Goal: Task Accomplishment & Management: Complete application form

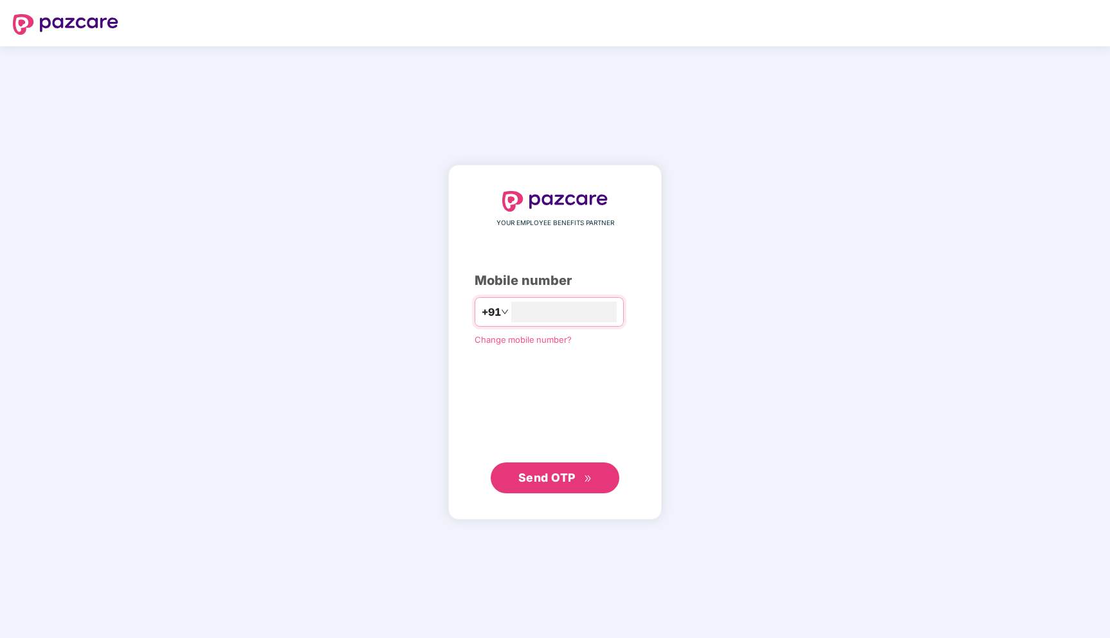
type input "**********"
click at [550, 481] on span "Send OTP" at bounding box center [546, 478] width 57 height 14
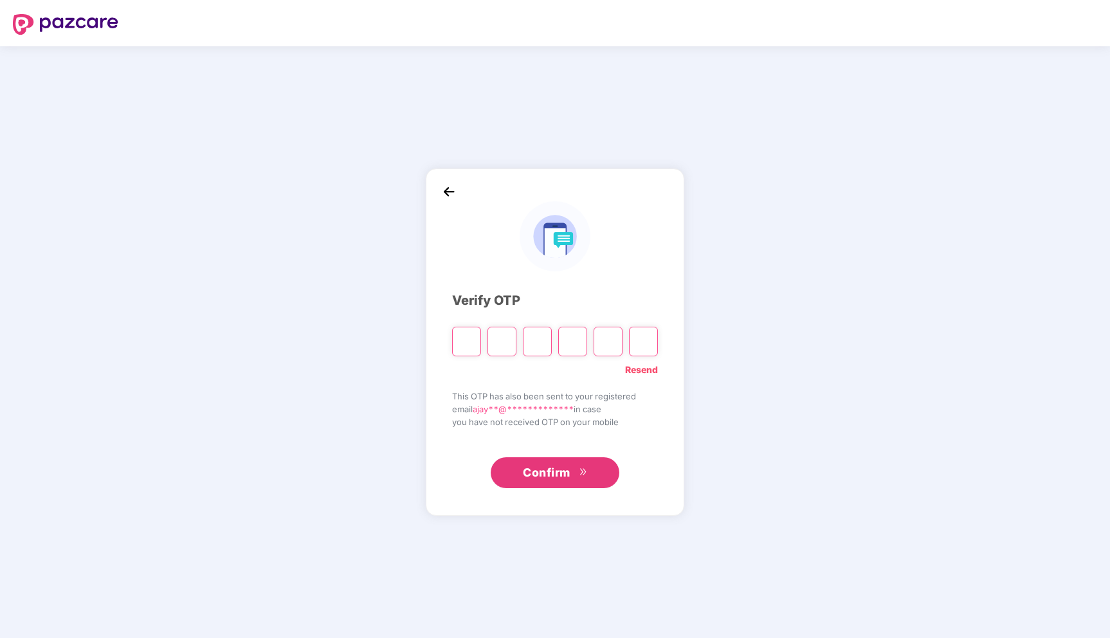
type input "*"
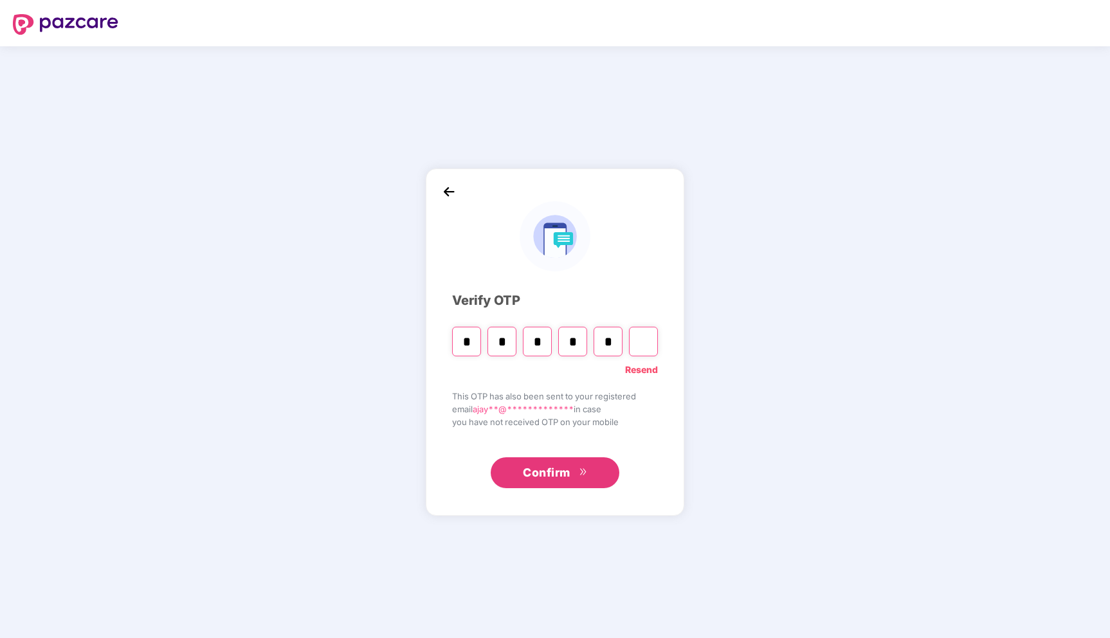
type input "*"
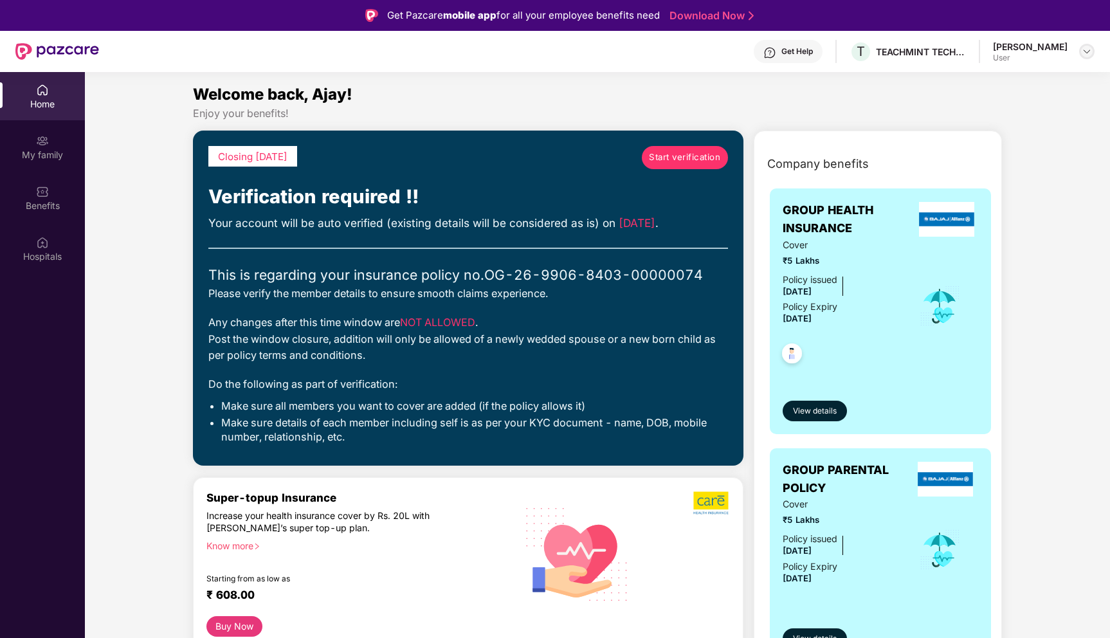
click at [1088, 49] on img at bounding box center [1086, 51] width 10 height 10
click at [933, 55] on div "TEACHMINT TECHNOLOGIES PRIVATE LIMITED" at bounding box center [921, 52] width 90 height 12
click at [865, 50] on span "T" at bounding box center [860, 51] width 8 height 15
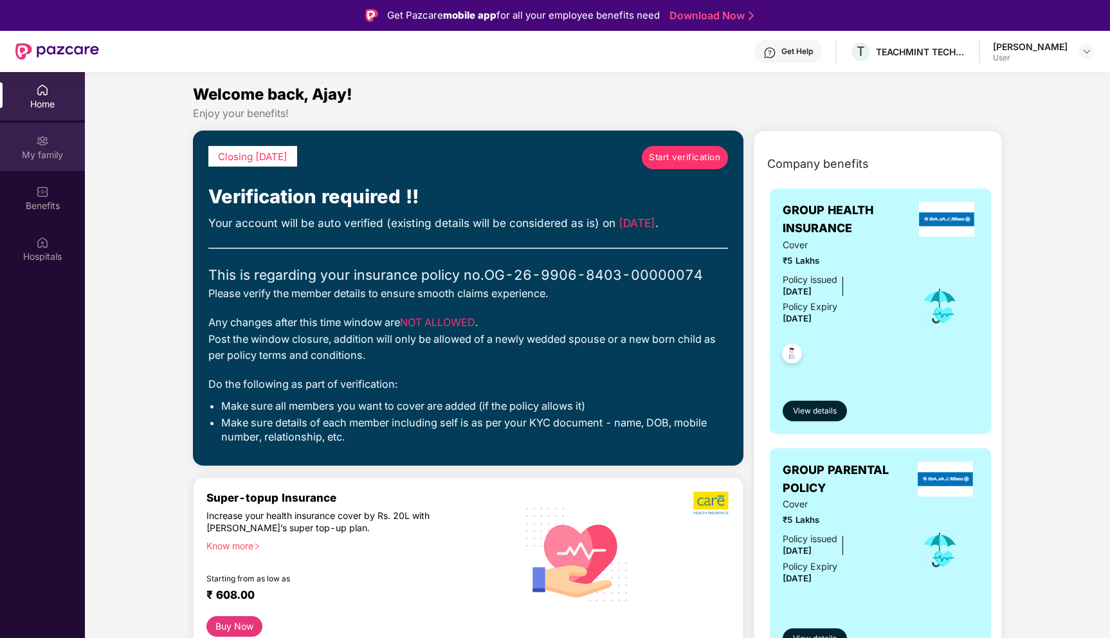
click at [50, 138] on div "My family" at bounding box center [42, 147] width 85 height 48
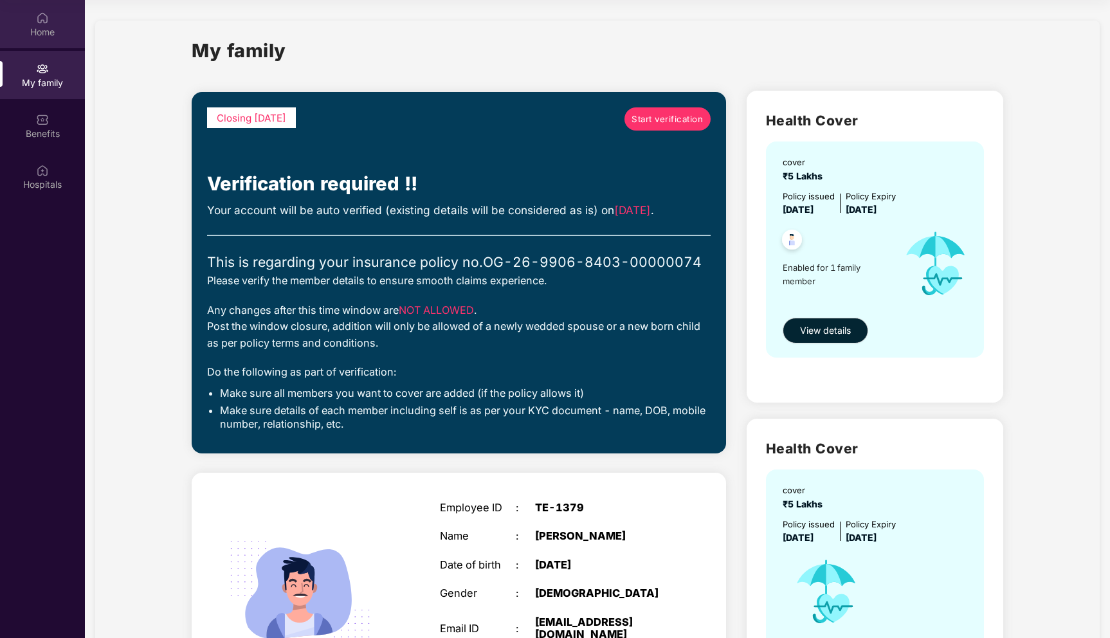
click at [30, 14] on div "Home" at bounding box center [42, 24] width 85 height 48
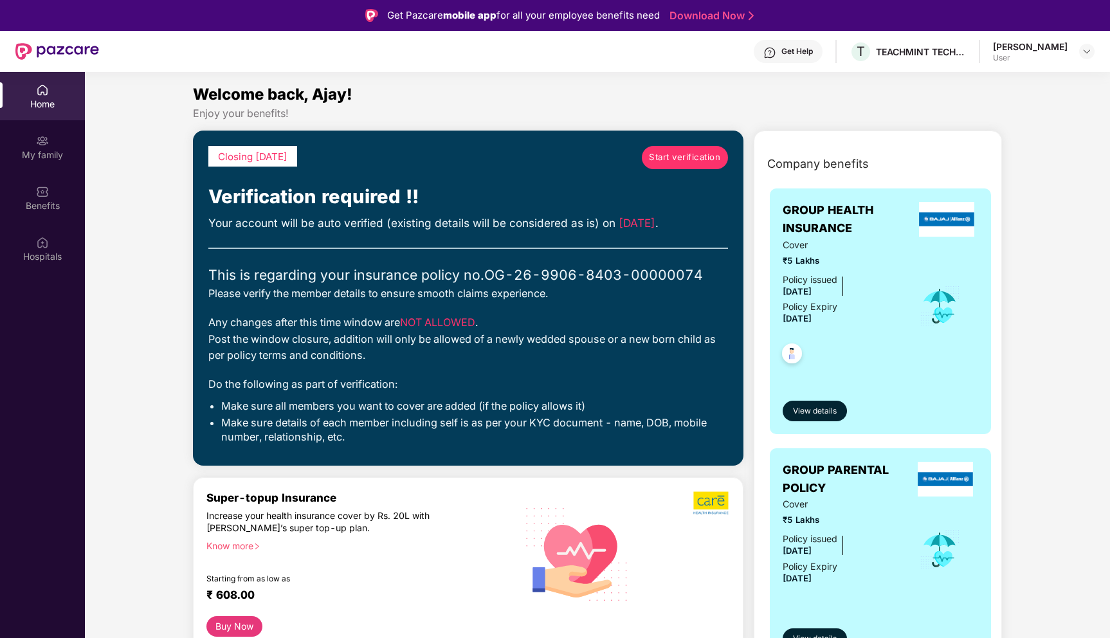
click at [678, 165] on link "Start verification" at bounding box center [685, 157] width 86 height 23
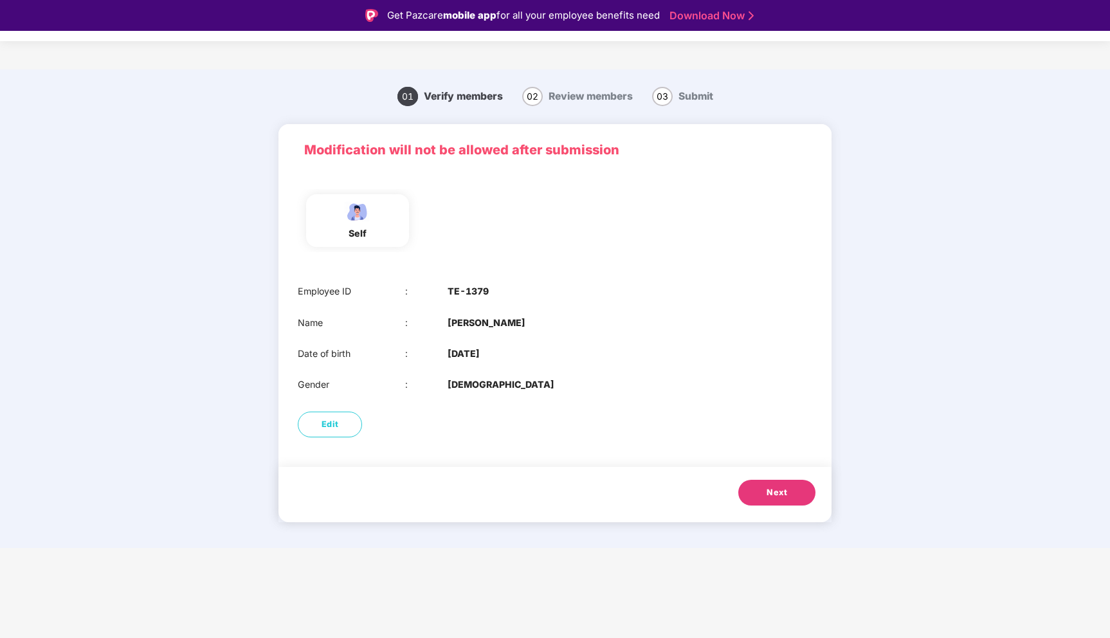
click at [757, 494] on button "Next" at bounding box center [776, 493] width 77 height 26
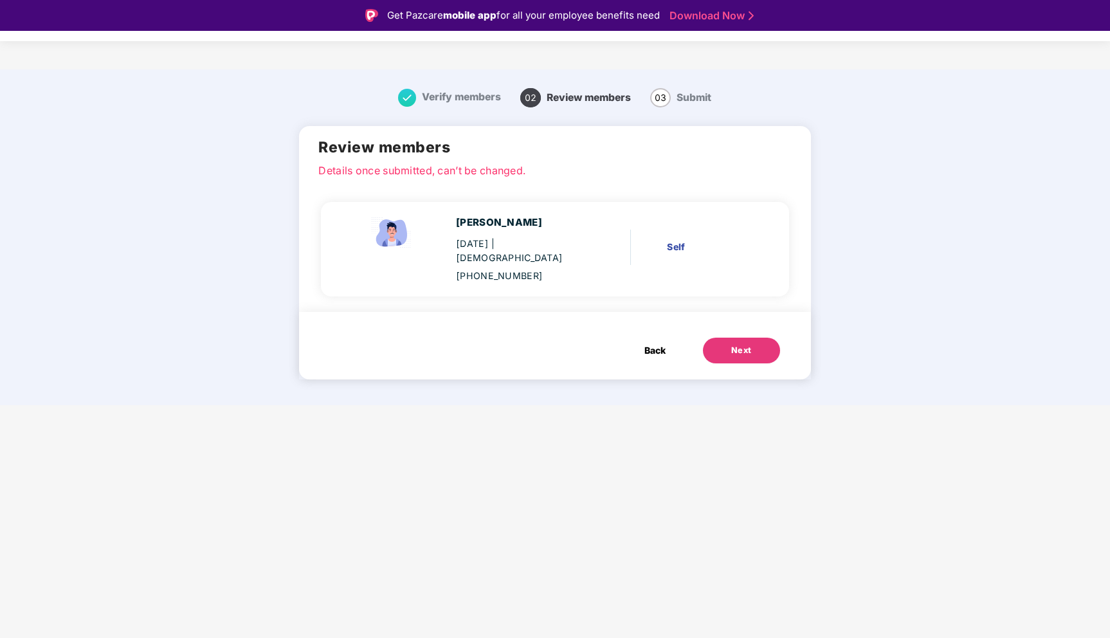
scroll to position [31, 0]
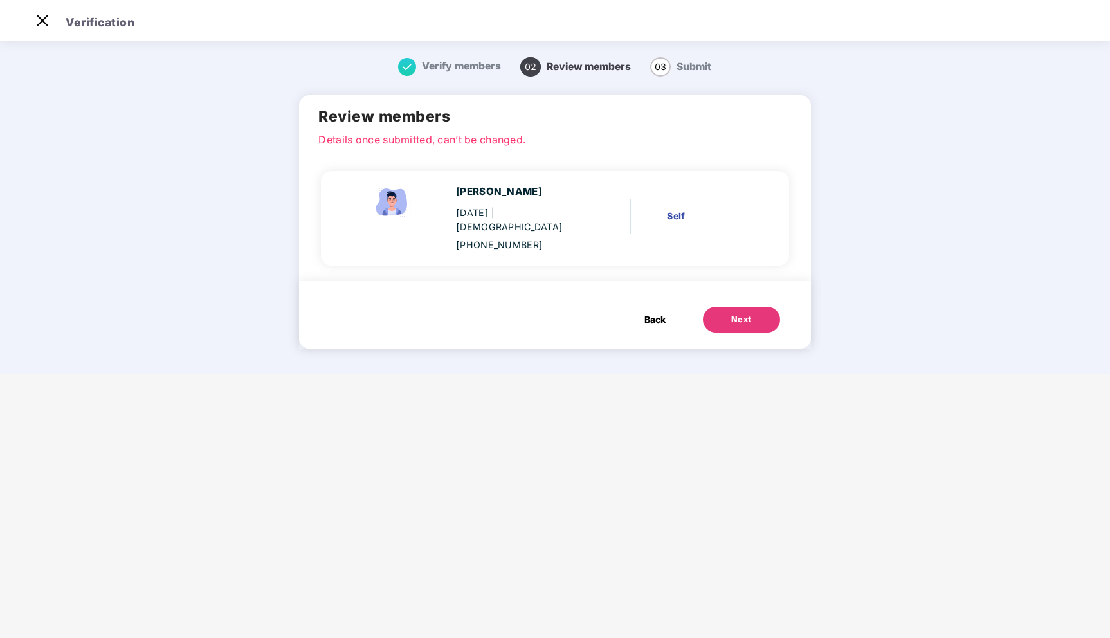
click at [652, 312] on span "Back" at bounding box center [654, 319] width 21 height 14
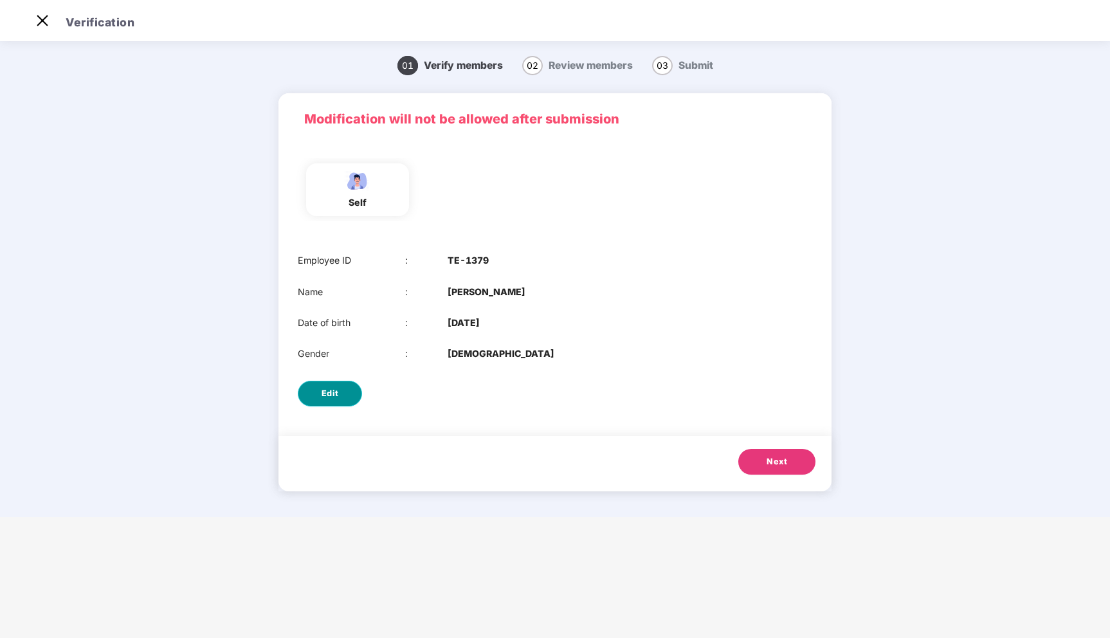
click at [330, 396] on span "Edit" at bounding box center [329, 393] width 17 height 13
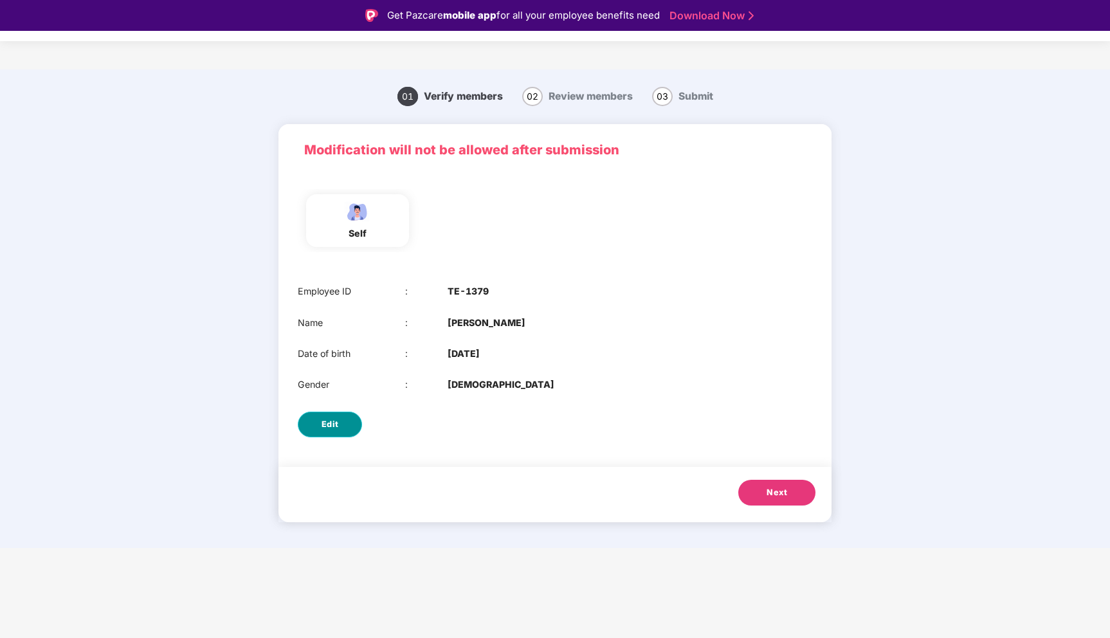
select select "****"
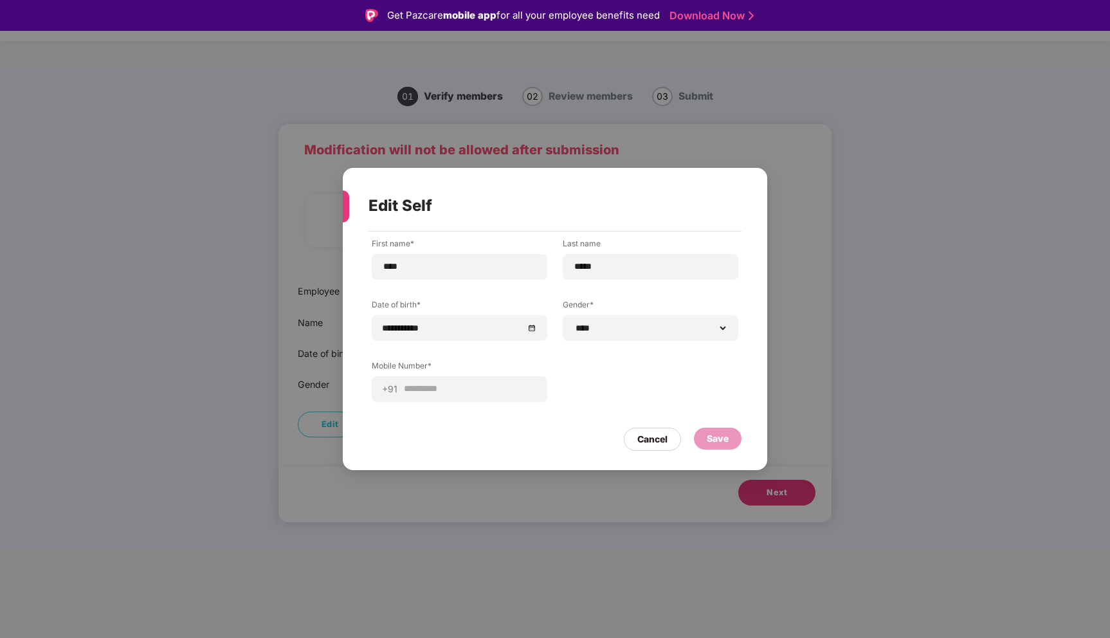
click at [572, 435] on div "Cancel Save" at bounding box center [554, 436] width 373 height 30
click at [656, 446] on div "Cancel" at bounding box center [652, 439] width 57 height 23
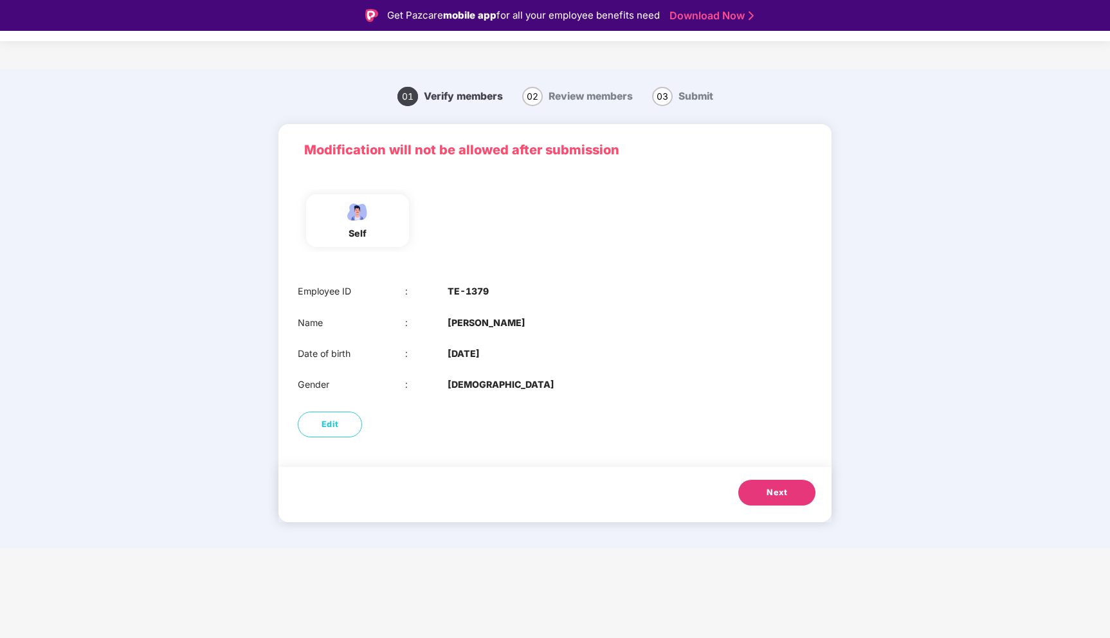
click at [764, 498] on button "Next" at bounding box center [776, 493] width 77 height 26
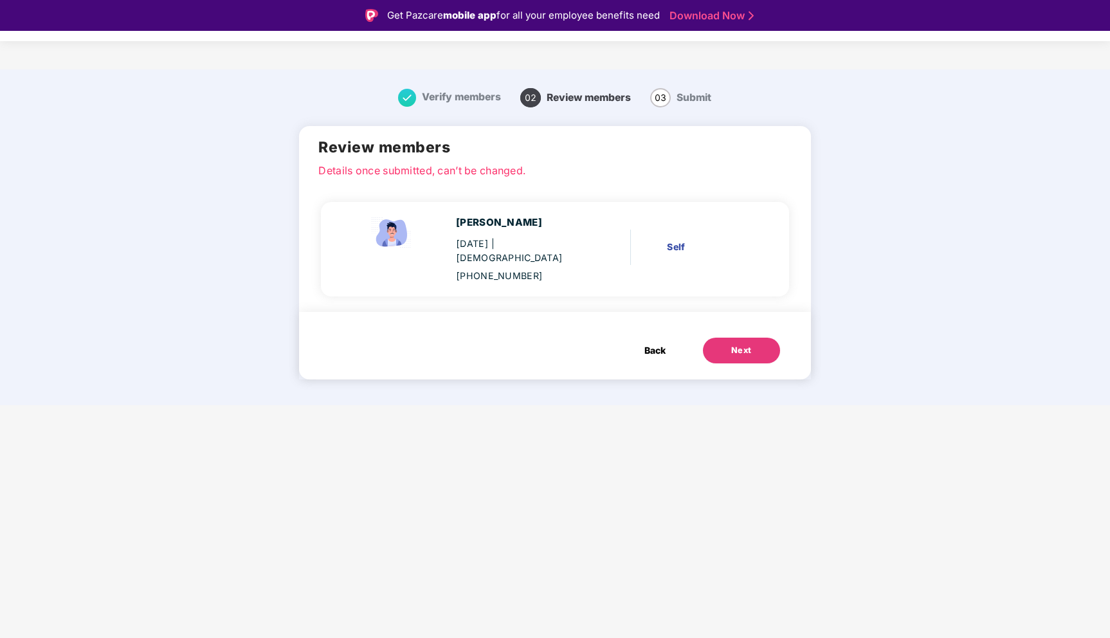
scroll to position [31, 0]
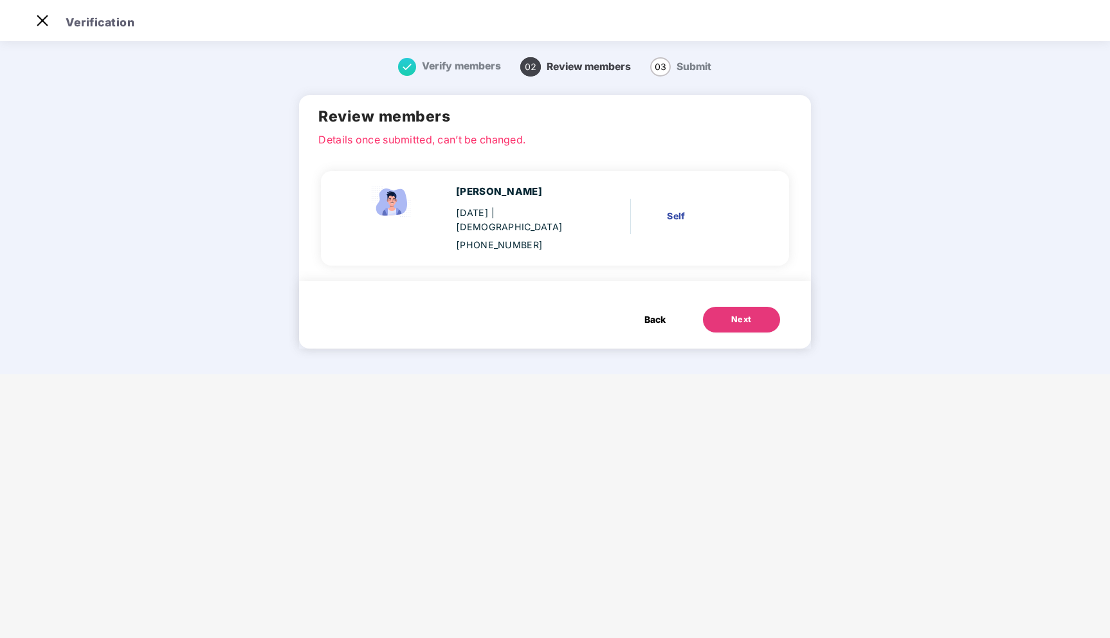
click at [676, 212] on div "Self" at bounding box center [709, 216] width 84 height 14
click at [698, 209] on div "Self" at bounding box center [709, 216] width 84 height 14
click at [728, 312] on button "Next" at bounding box center [741, 320] width 77 height 26
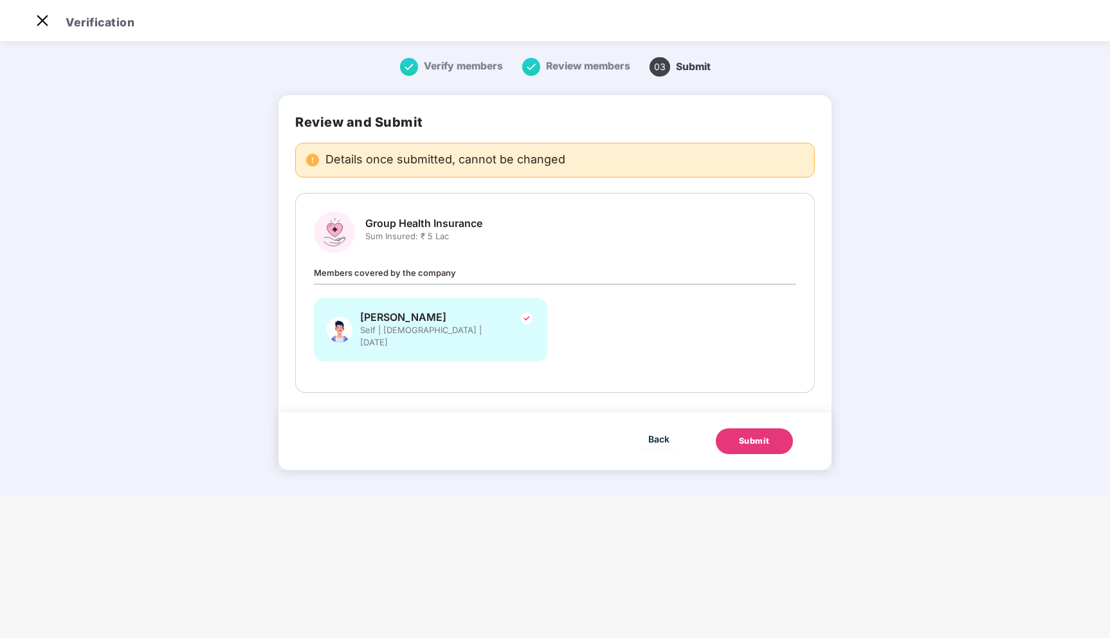
click at [733, 430] on button "Submit" at bounding box center [754, 441] width 77 height 26
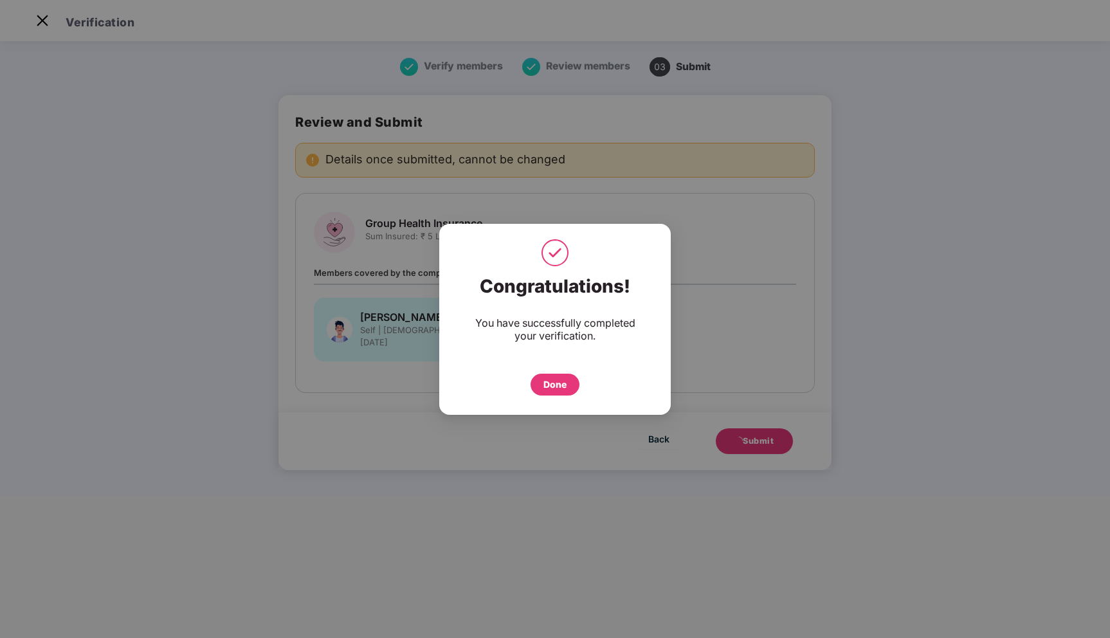
click at [563, 390] on div "Done" at bounding box center [554, 384] width 23 height 14
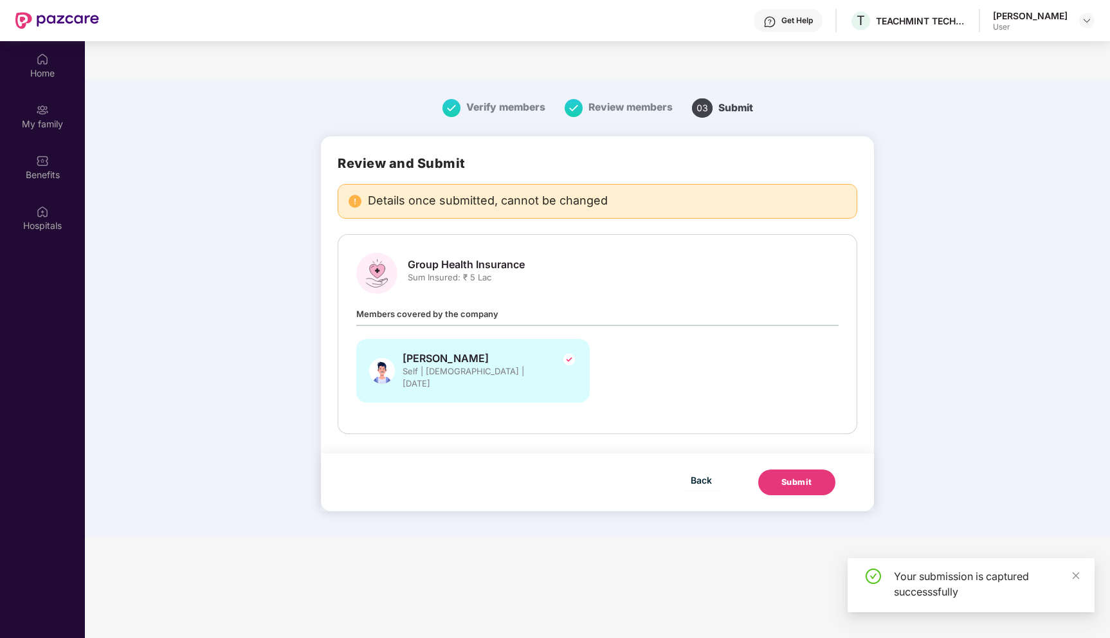
scroll to position [72, 0]
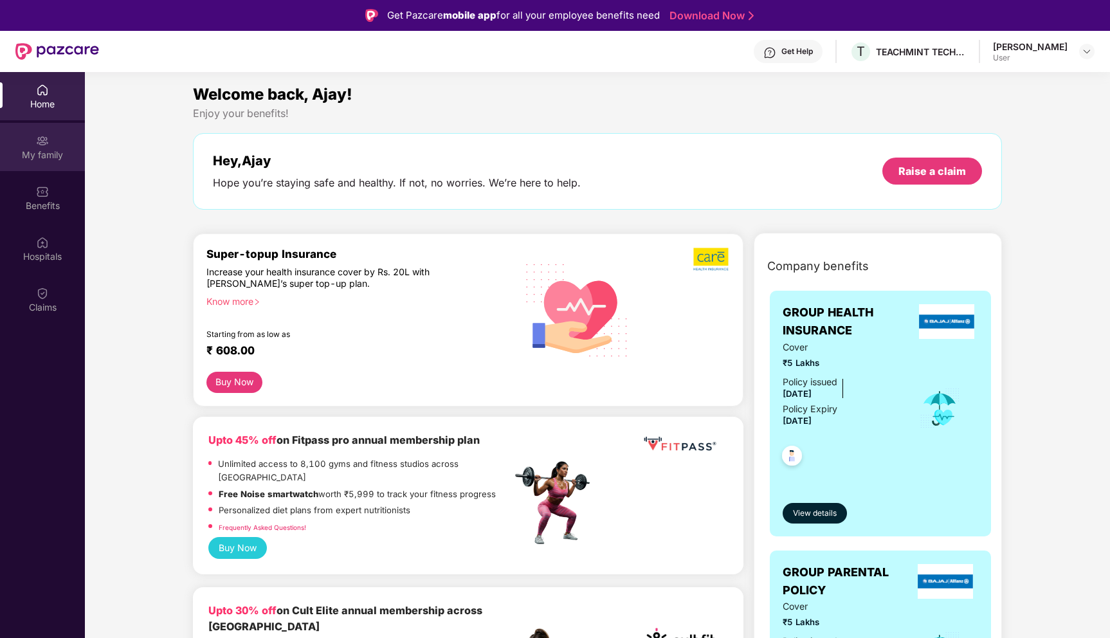
click at [46, 156] on div "My family" at bounding box center [42, 155] width 85 height 13
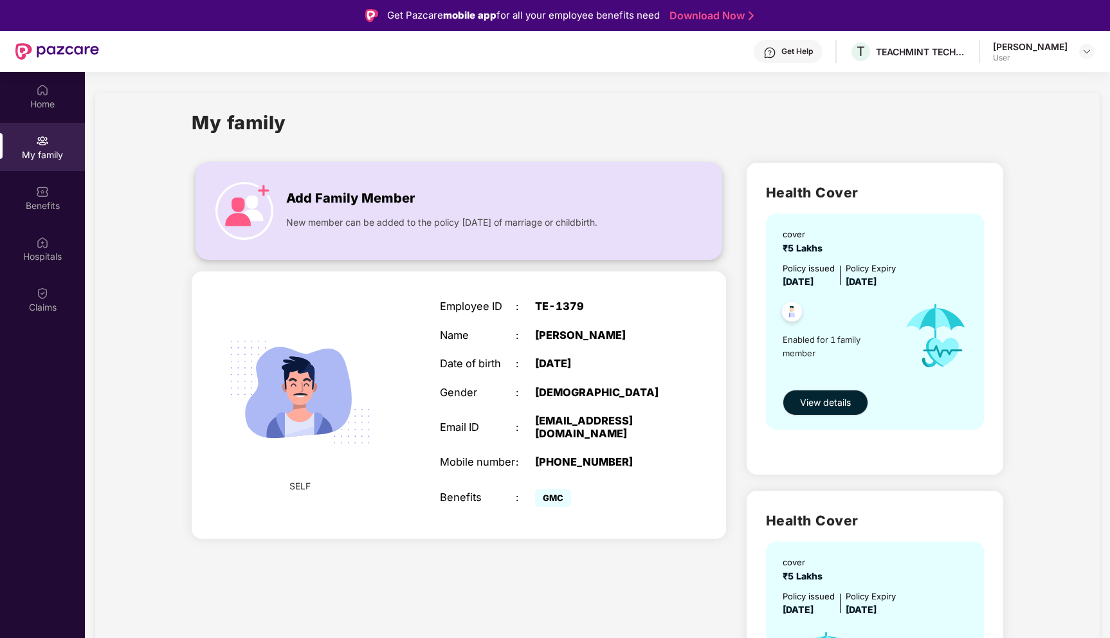
click at [262, 199] on img at bounding box center [244, 211] width 58 height 58
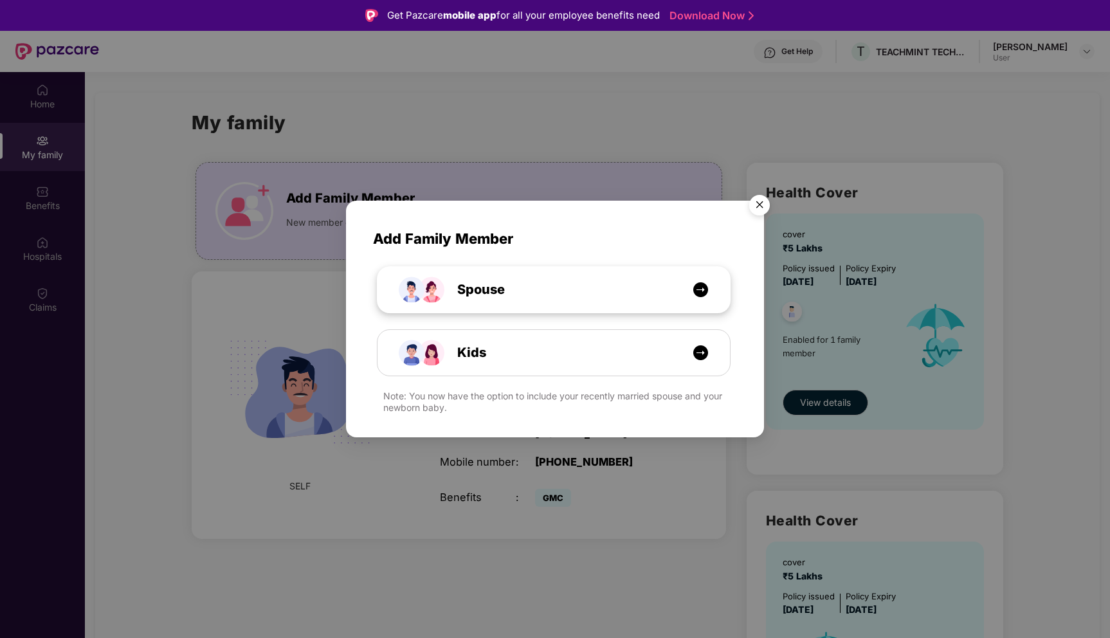
click at [701, 290] on img at bounding box center [700, 290] width 16 height 16
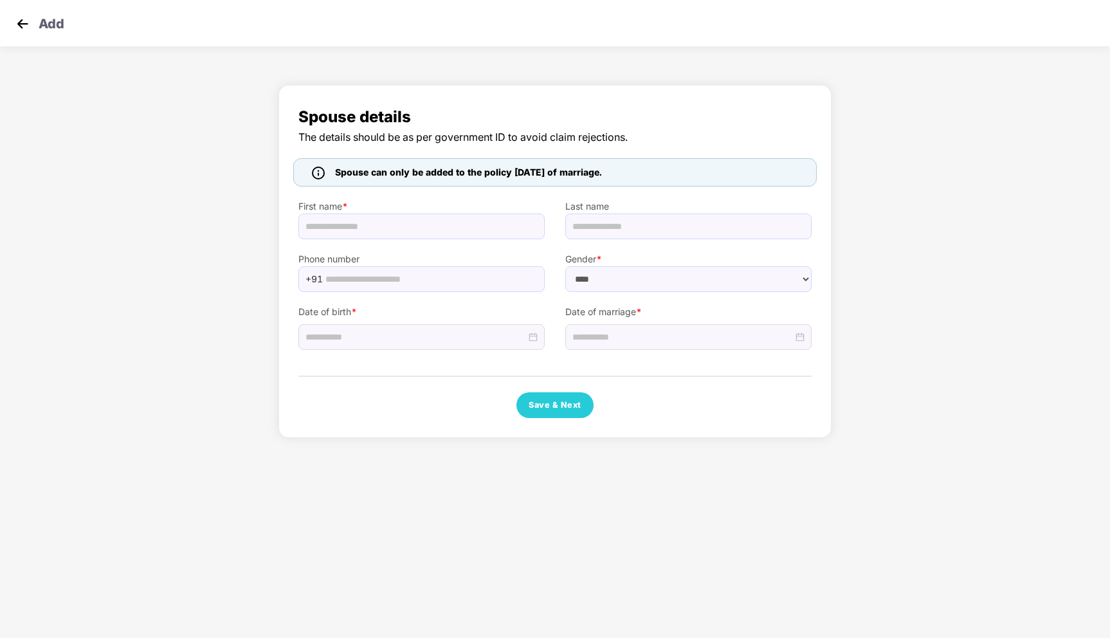
select select "******"
click at [466, 233] on input "text" at bounding box center [421, 226] width 246 height 26
type input "*****"
click at [487, 278] on input "text" at bounding box center [431, 278] width 212 height 19
paste input "**********"
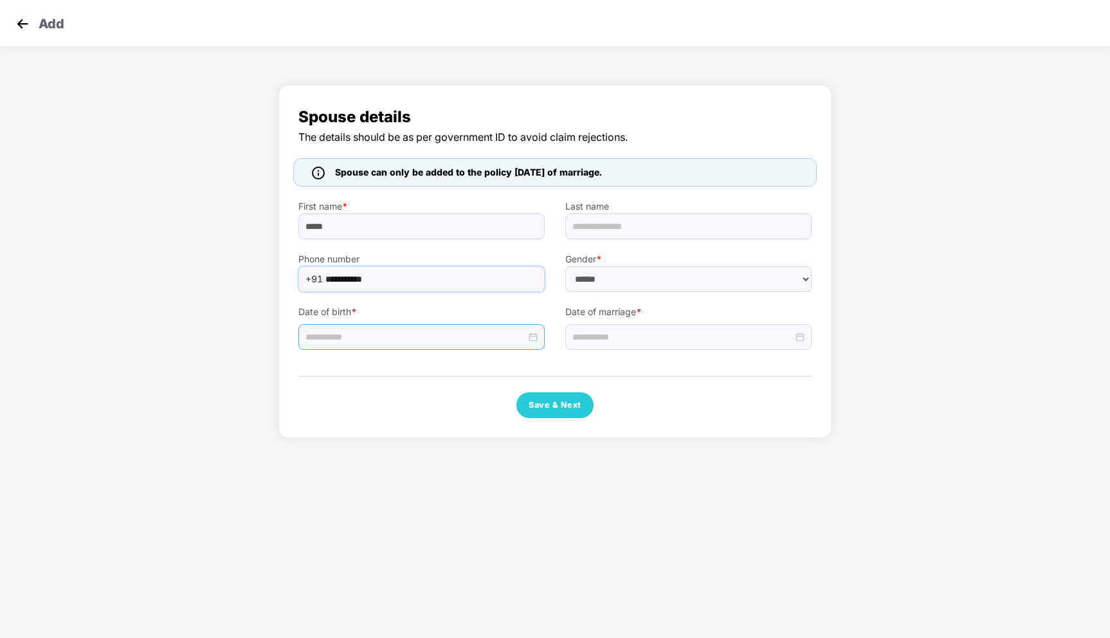
type input "**********"
click at [468, 336] on input at bounding box center [415, 337] width 221 height 14
click at [403, 365] on button "2007" at bounding box center [399, 365] width 23 height 26
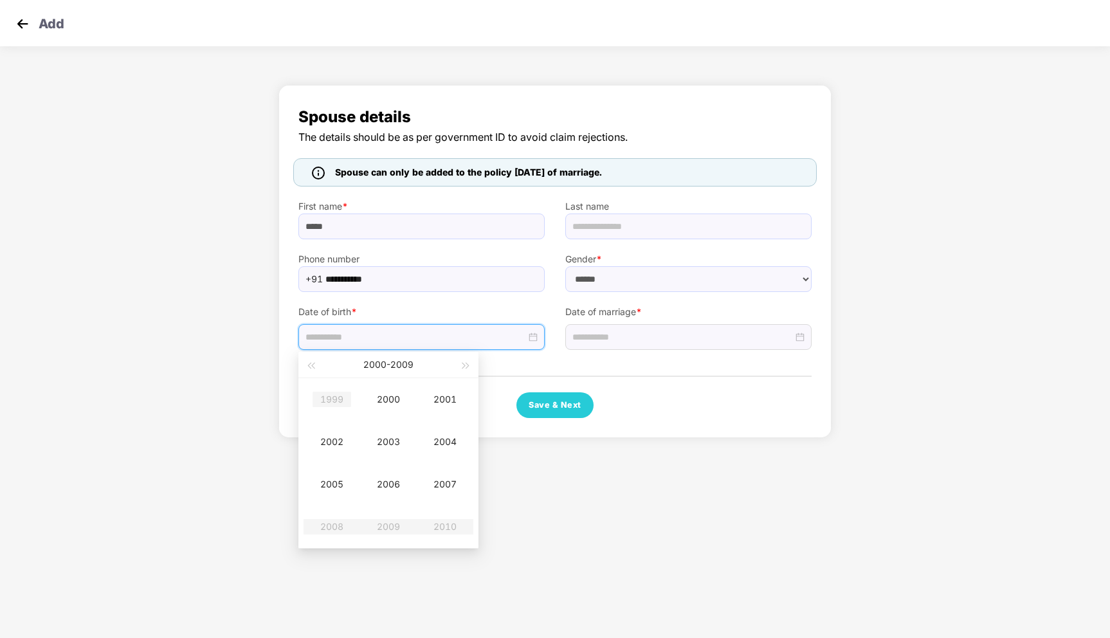
type input "**********"
click at [334, 398] on div "1999" at bounding box center [331, 399] width 39 height 15
click at [325, 368] on button "button" at bounding box center [325, 365] width 14 height 26
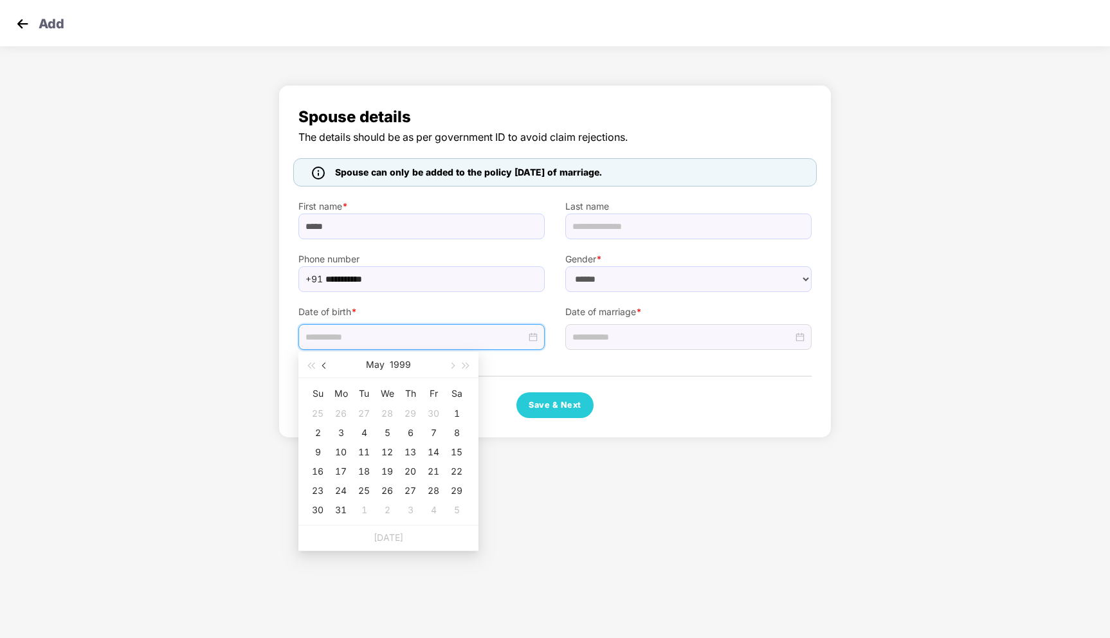
click at [325, 368] on button "button" at bounding box center [325, 365] width 14 height 26
click at [452, 363] on span "button" at bounding box center [451, 366] width 6 height 6
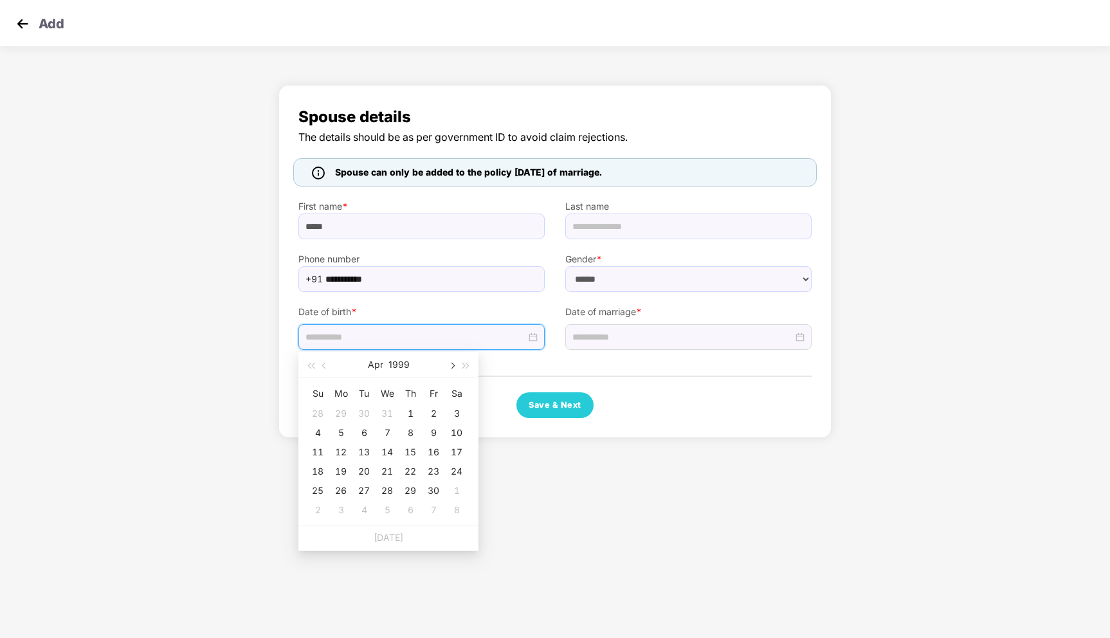
click at [452, 363] on span "button" at bounding box center [451, 366] width 6 height 6
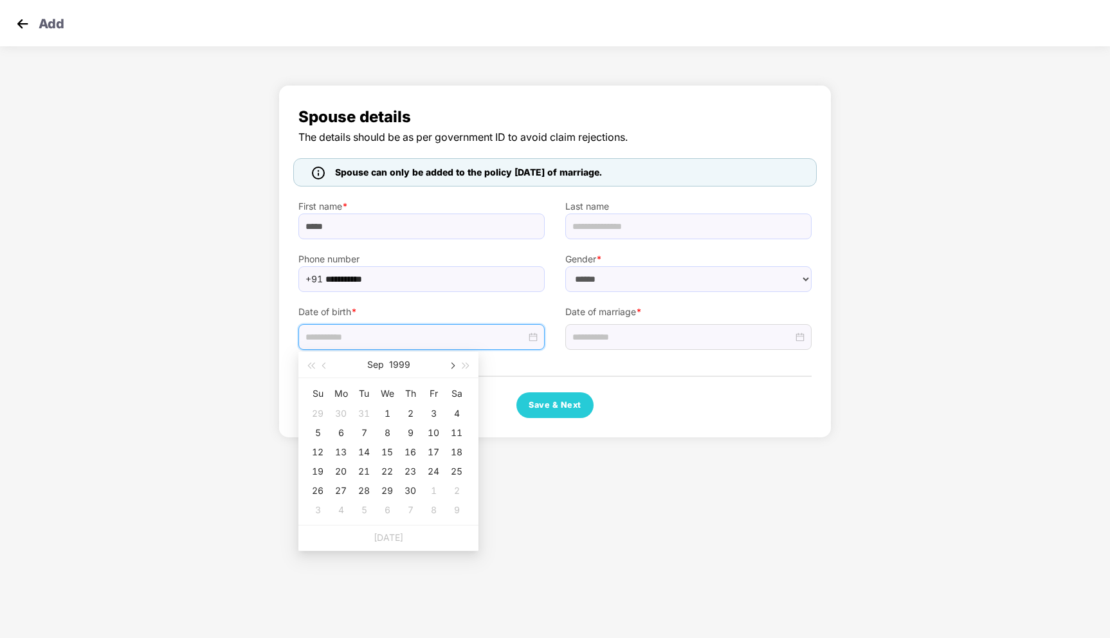
click at [452, 363] on span "button" at bounding box center [451, 366] width 6 height 6
type input "**********"
click at [341, 473] on div "18" at bounding box center [340, 471] width 15 height 15
click at [613, 341] on input at bounding box center [682, 337] width 221 height 14
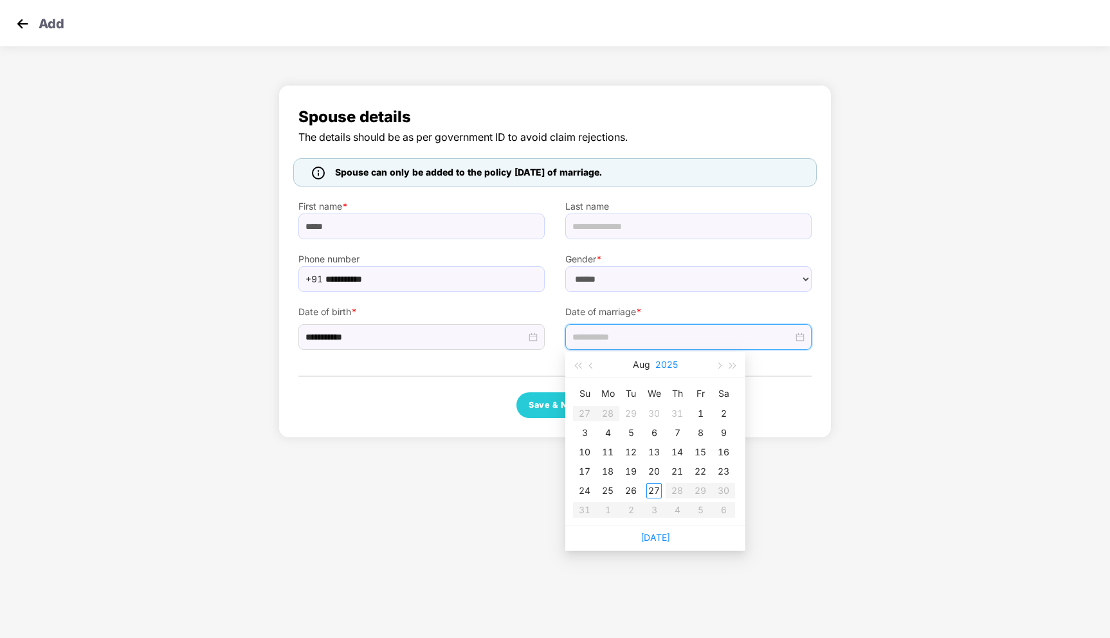
click at [664, 365] on button "2025" at bounding box center [666, 365] width 23 height 26
click at [709, 442] on table "2019 2020 2021 2022 2023 2024 2025 2026 2027 2028 2029 2030" at bounding box center [655, 463] width 170 height 170
click at [712, 443] on table "2019 2020 2021 2022 2023 2024 2025 2026 2027 2028 2029 2030" at bounding box center [655, 463] width 170 height 170
click at [685, 339] on input at bounding box center [682, 337] width 221 height 14
type input "**********"
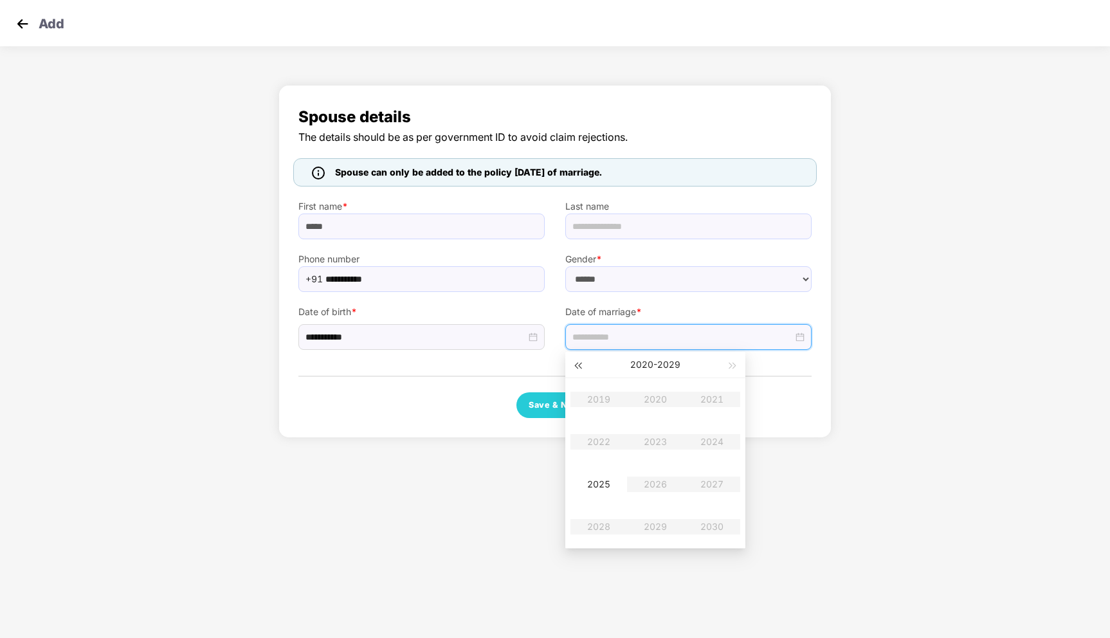
click at [581, 365] on span "button" at bounding box center [577, 366] width 6 height 6
click at [736, 365] on span "button" at bounding box center [733, 366] width 6 height 6
type input "**********"
click at [600, 485] on div "2025" at bounding box center [598, 483] width 39 height 15
type input "**********"
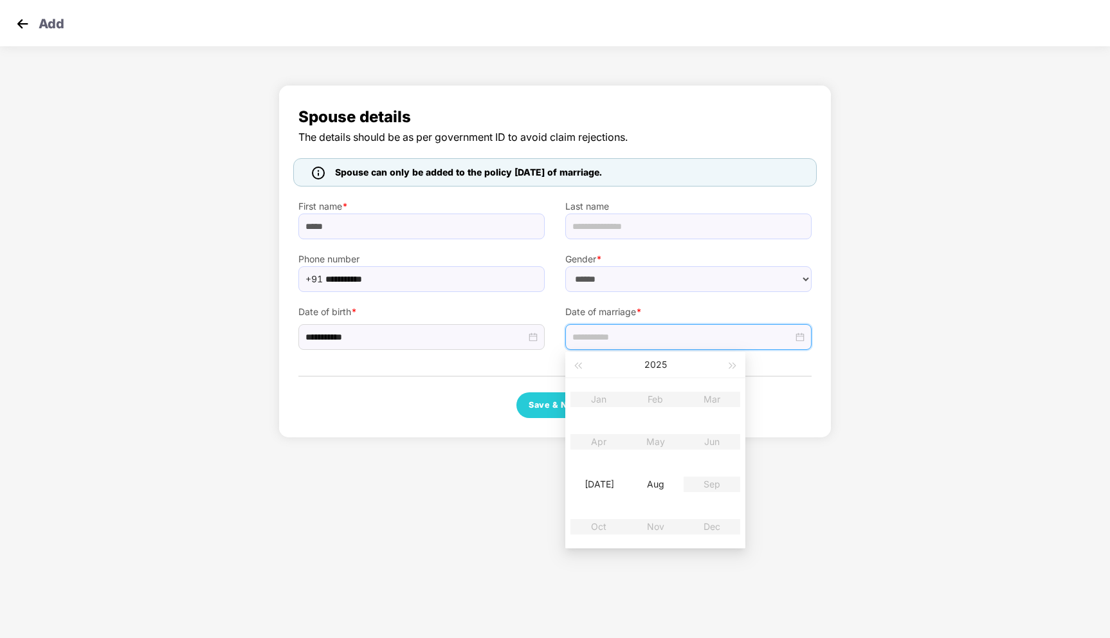
click at [507, 480] on body "**********" at bounding box center [555, 319] width 1110 height 638
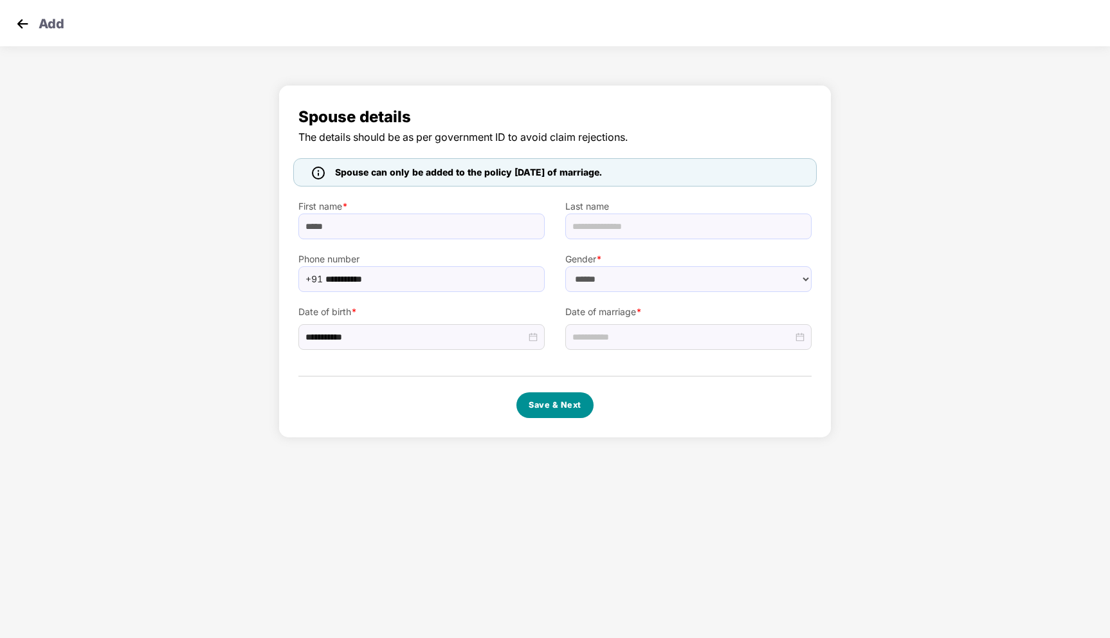
click at [550, 408] on button "Save & Next" at bounding box center [554, 405] width 77 height 26
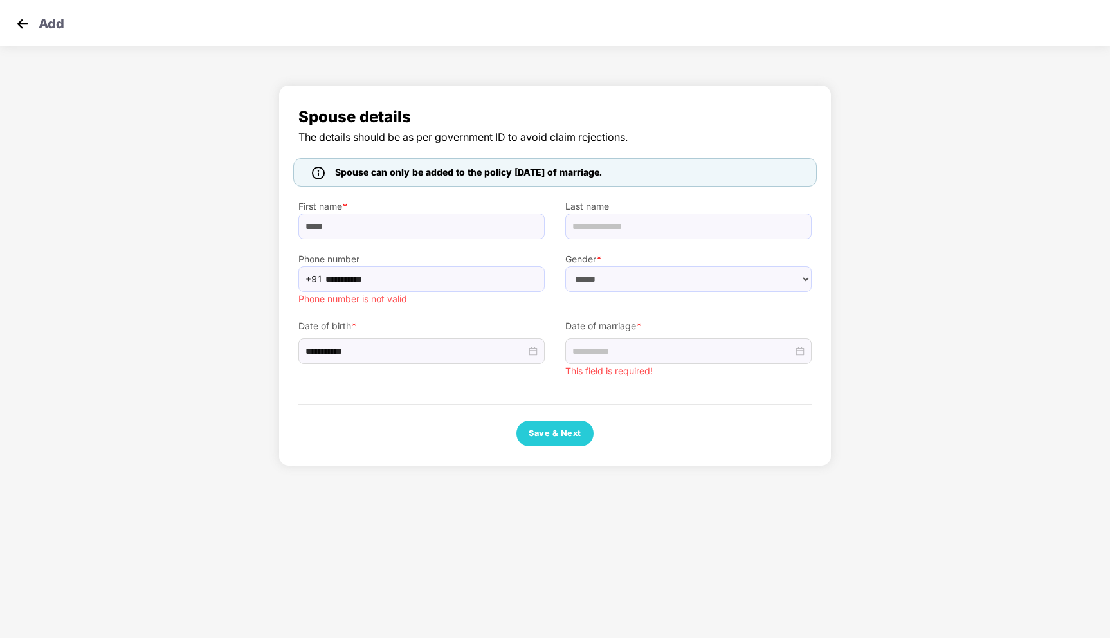
click at [22, 29] on img at bounding box center [22, 23] width 19 height 19
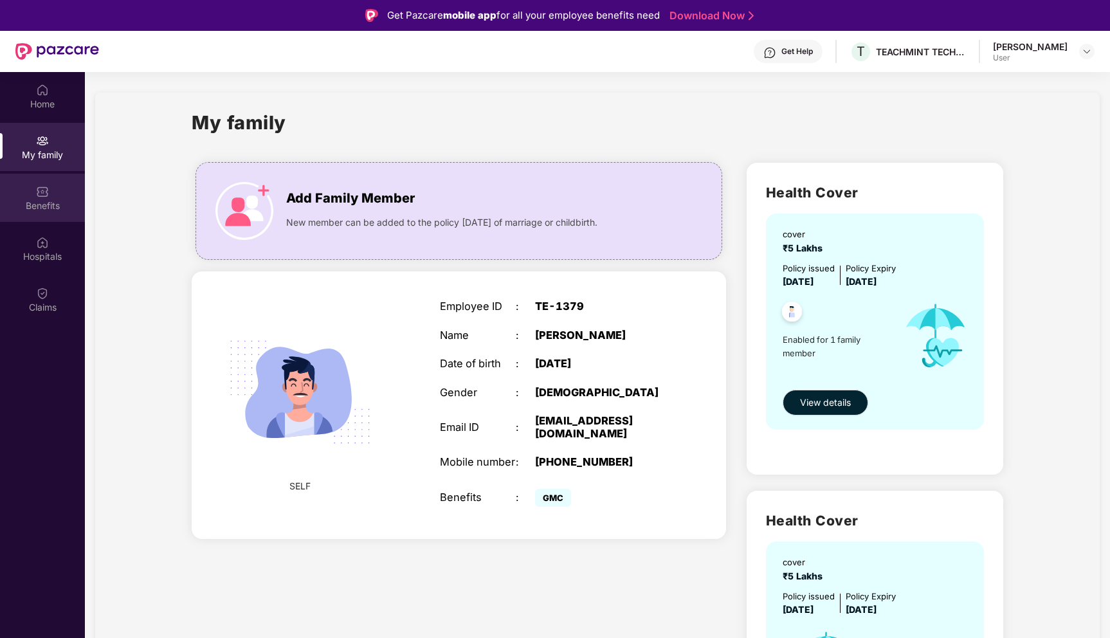
click at [40, 205] on div "Benefits" at bounding box center [42, 205] width 85 height 13
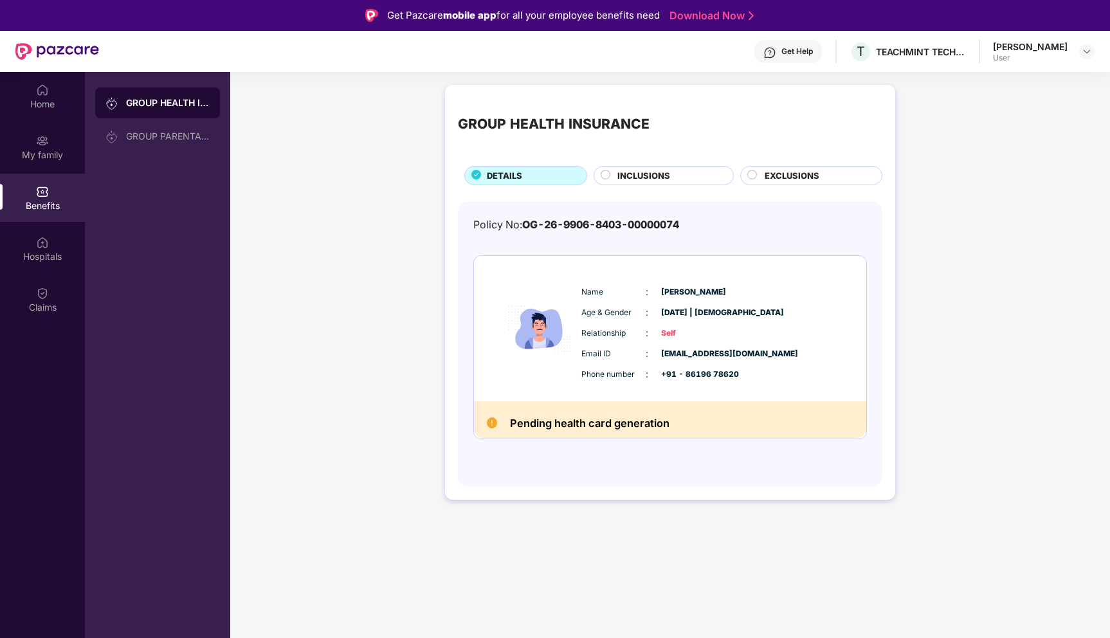
click at [646, 179] on span "INCLUSIONS" at bounding box center [643, 176] width 53 height 14
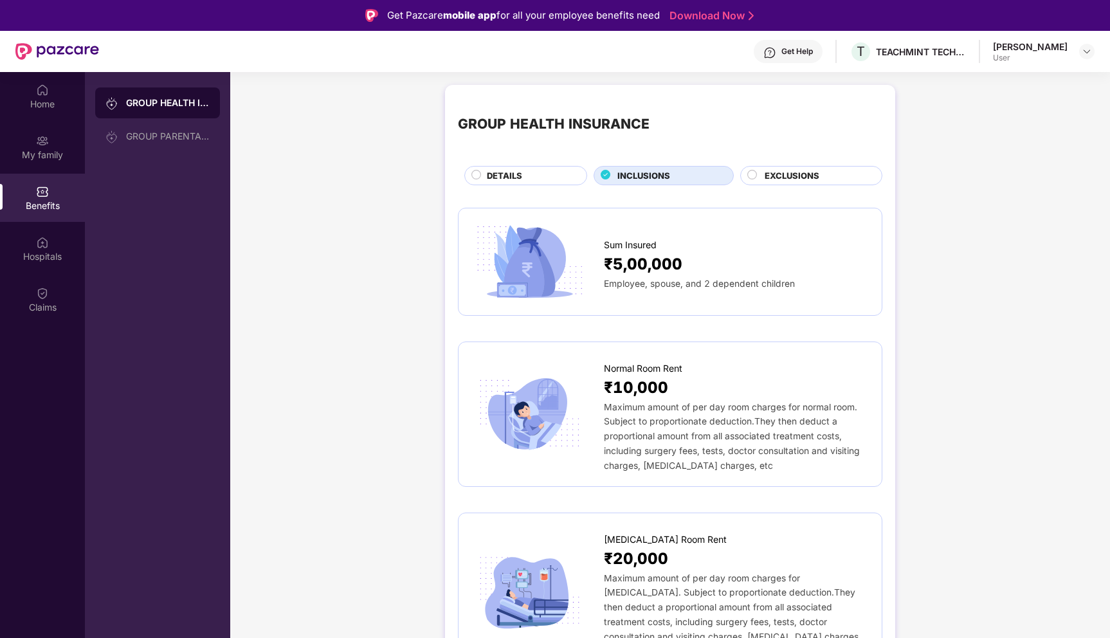
click at [509, 178] on span "DETAILS" at bounding box center [504, 176] width 35 height 14
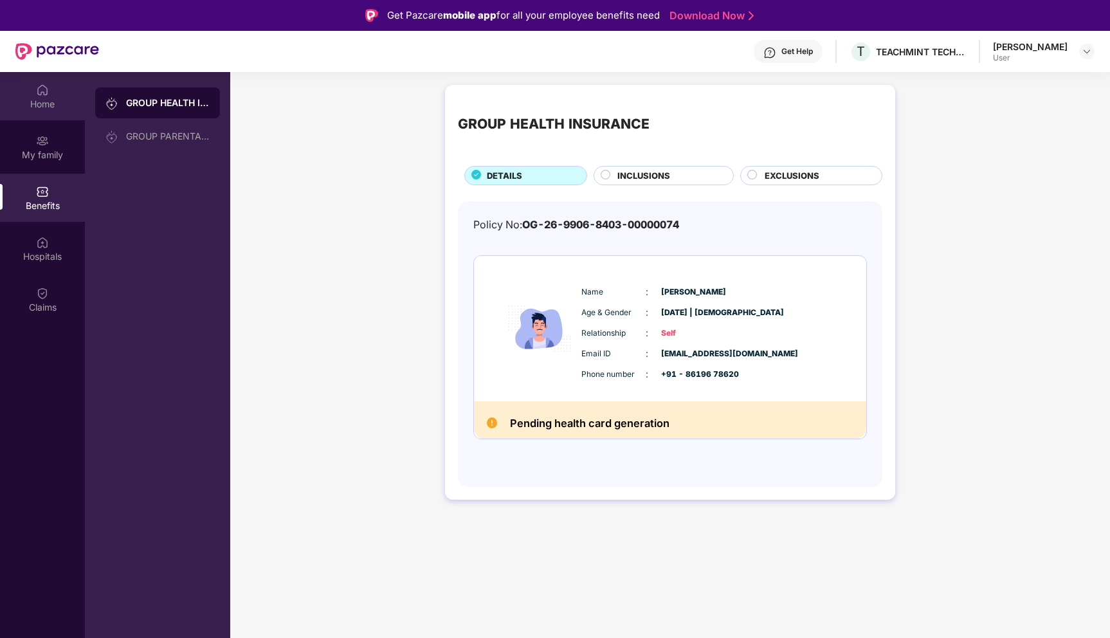
click at [44, 96] on div "Home" at bounding box center [42, 96] width 85 height 48
